Goal: Obtain resource: Download file/media

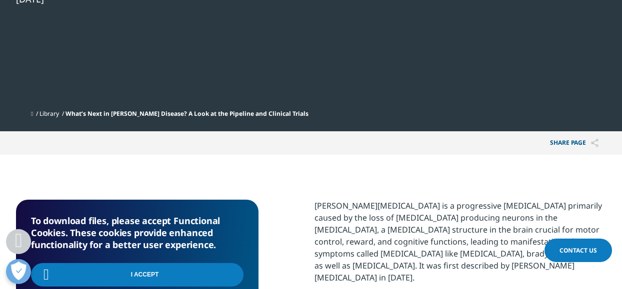
scroll to position [406, 590]
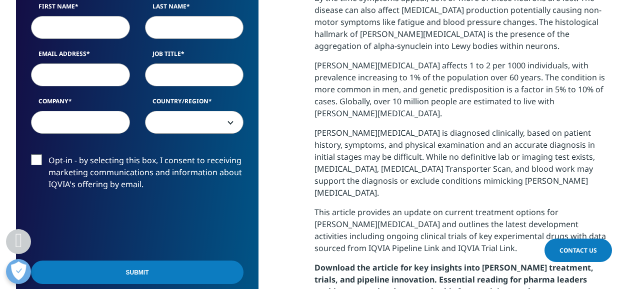
scroll to position [549, 0]
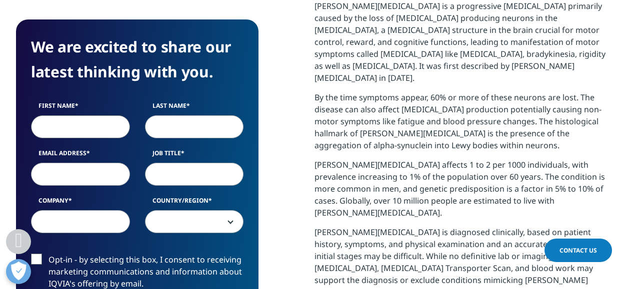
click at [93, 115] on input "First Name" at bounding box center [80, 126] width 99 height 23
type input "Latha"
type input "MS"
type input "latha.mukunda-shivalingaiah@merckgroup.com"
type input "Merck KGaA"
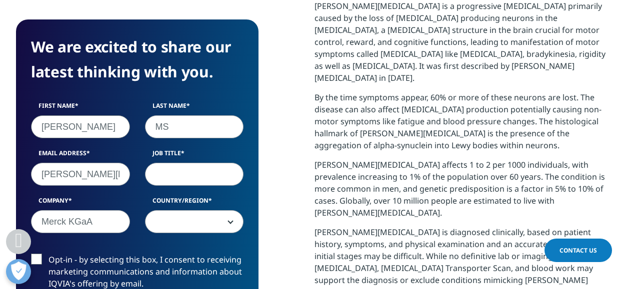
select select "[GEOGRAPHIC_DATA]"
click at [94, 210] on input "Merck KGaA" at bounding box center [80, 221] width 99 height 23
type input "Merck"
click at [1, 179] on section "We are excited to share our latest thinking with you. First Name Latha Last Nam…" at bounding box center [311, 215] width 622 height 520
click at [82, 163] on input "latha.mukunda-shivalingaiah@merckgroup.com" at bounding box center [80, 174] width 99 height 23
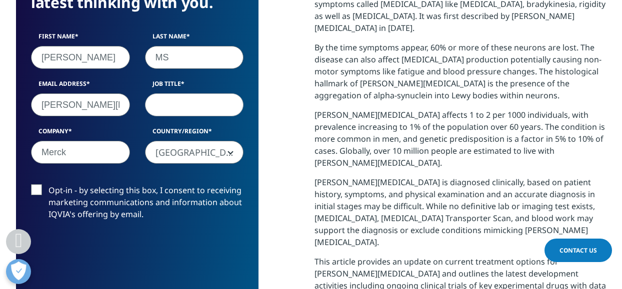
scroll to position [0, 112]
drag, startPoint x: 40, startPoint y: 68, endPoint x: 306, endPoint y: 74, distance: 266.5
click at [307, 72] on div "We are excited to share our latest thinking with you. First Name Latha Last Nam…" at bounding box center [311, 165] width 590 height 430
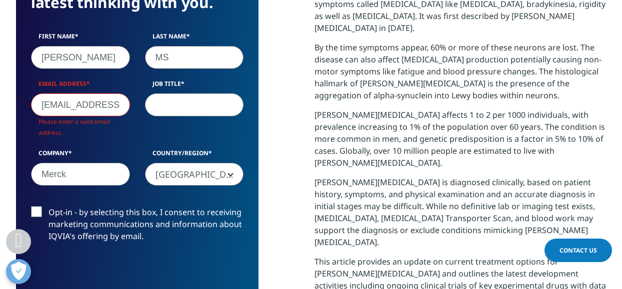
scroll to position [5, 5]
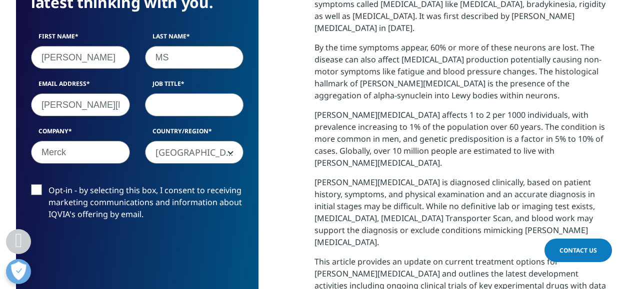
click at [67, 93] on input "latha.mukunda-shivalingaiah@merckgroup.com" at bounding box center [80, 104] width 99 height 23
type input "lathaukunda-shivalingaiah@merckgroup.com"
click at [61, 93] on input "latha.mukunda-shivalingaiah@merckgroup.com" at bounding box center [80, 104] width 99 height 23
drag, startPoint x: 38, startPoint y: 65, endPoint x: 299, endPoint y: 60, distance: 260.9
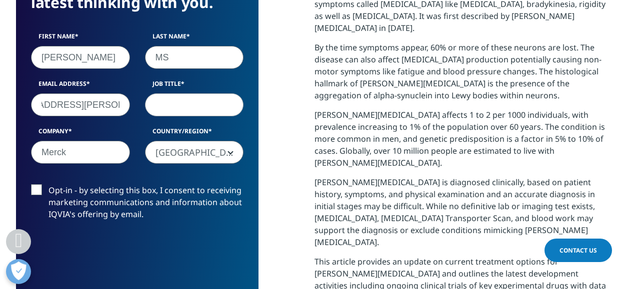
click at [299, 60] on div "We are excited to share our latest thinking with you. First Name Latha Last Nam…" at bounding box center [311, 165] width 590 height 430
type input "lataspande@gmail.com"
click at [40, 184] on label "Opt-in - by selecting this box, I consent to receiving marketing communications…" at bounding box center [137, 204] width 212 height 41
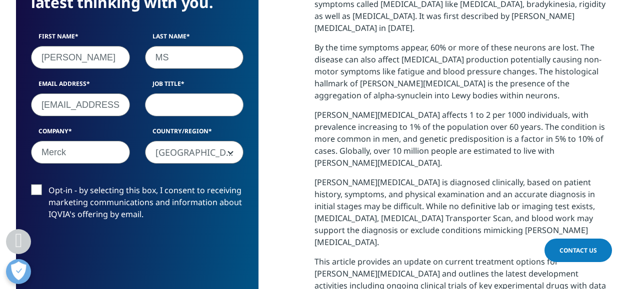
click at [48, 184] on input "Opt-in - by selecting this box, I consent to receiving marketing communications…" at bounding box center [48, 184] width 0 height 0
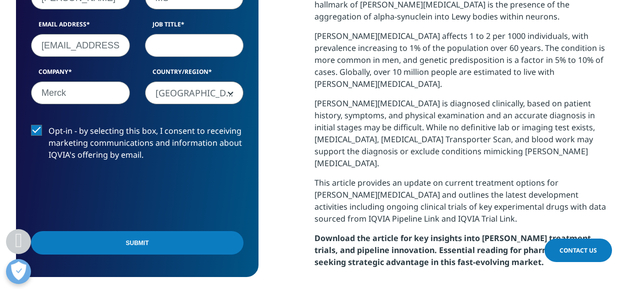
scroll to position [699, 0]
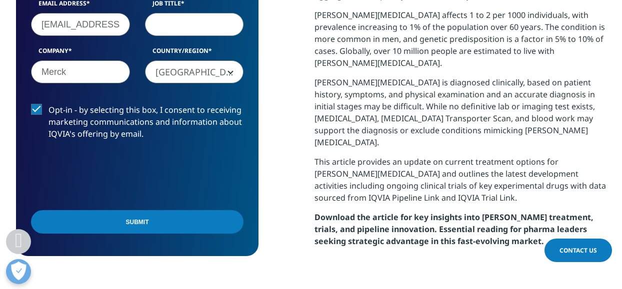
click at [144, 210] on input "Submit" at bounding box center [137, 221] width 212 height 23
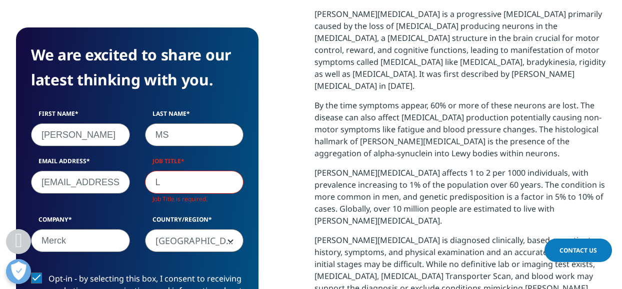
scroll to position [386, 242]
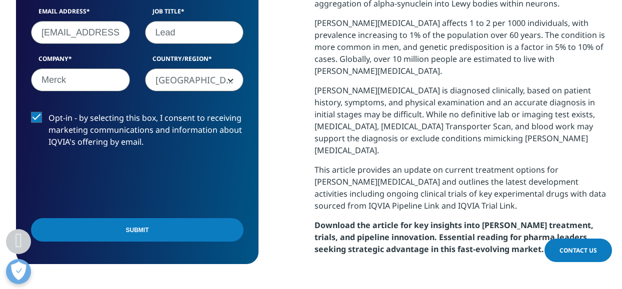
type input "Lead"
click at [138, 218] on input "Submit" at bounding box center [137, 229] width 212 height 23
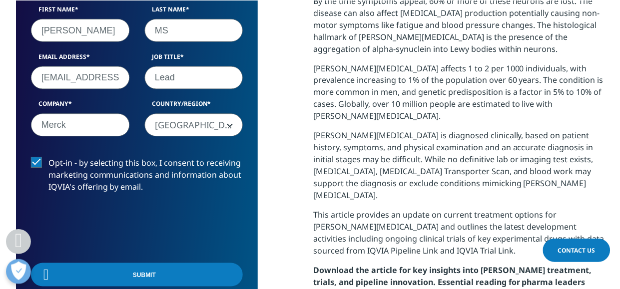
scroll to position [5, 5]
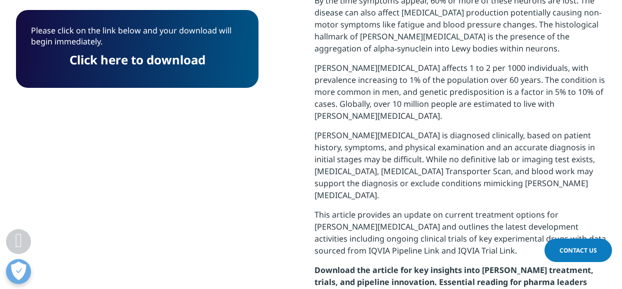
click at [123, 63] on link "Click here to download" at bounding box center [137, 59] width 136 height 16
